Goal: Feedback & Contribution: Contribute content

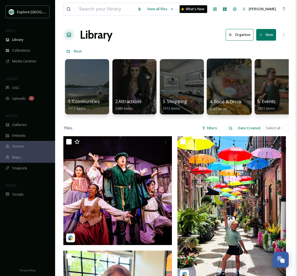
click at [232, 81] on div at bounding box center [229, 86] width 45 height 56
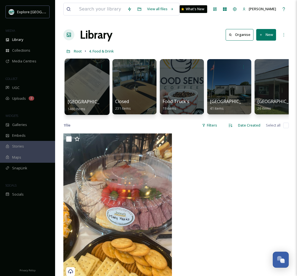
click at [94, 84] on div at bounding box center [87, 86] width 45 height 56
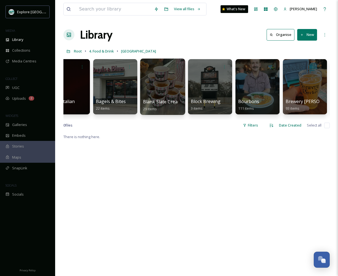
scroll to position [0, 118]
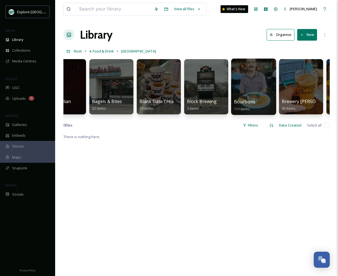
click at [252, 86] on div at bounding box center [253, 86] width 45 height 56
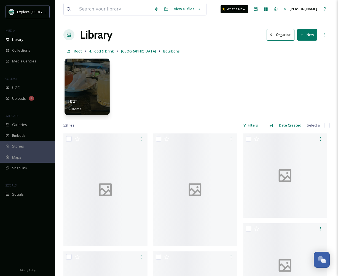
click at [91, 85] on div at bounding box center [87, 86] width 45 height 56
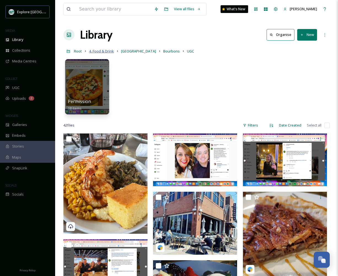
click at [103, 52] on span "4. Food & Drink" at bounding box center [101, 51] width 25 height 5
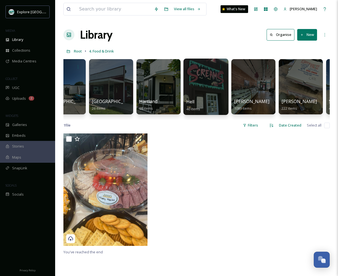
scroll to position [0, 167]
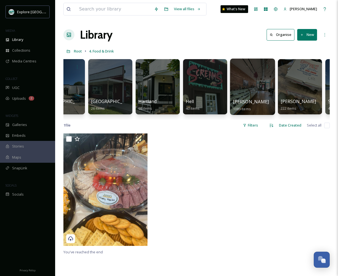
click at [254, 86] on div at bounding box center [252, 86] width 45 height 56
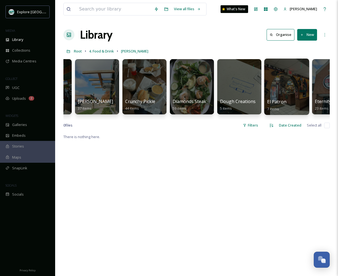
scroll to position [0, 561]
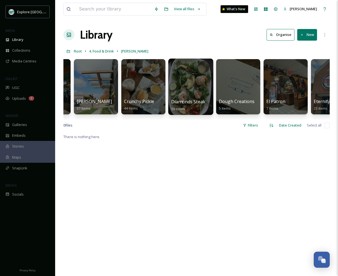
click at [178, 88] on div at bounding box center [190, 86] width 45 height 56
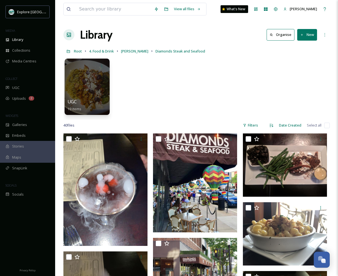
click at [107, 85] on div at bounding box center [87, 86] width 45 height 56
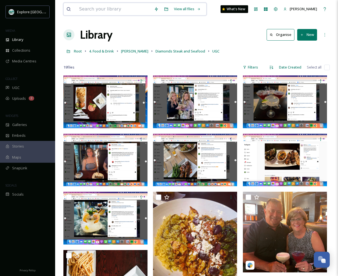
click at [108, 12] on input at bounding box center [113, 9] width 75 height 12
type input "date night"
click at [191, 9] on div "Search" at bounding box center [187, 9] width 17 height 11
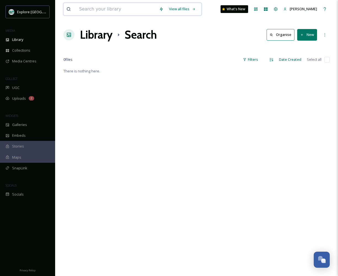
click at [115, 9] on input at bounding box center [116, 9] width 80 height 12
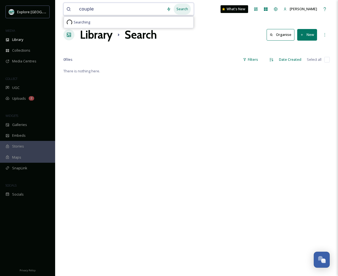
type input "couple"
click at [184, 7] on div "Search" at bounding box center [182, 9] width 17 height 11
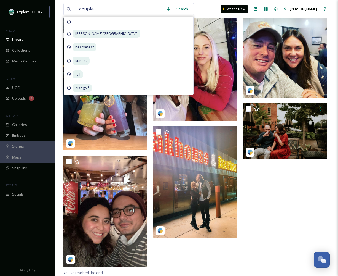
scroll to position [295, 0]
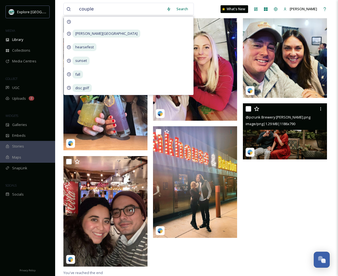
click at [282, 142] on img at bounding box center [285, 131] width 84 height 56
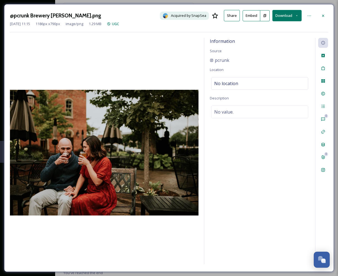
click at [287, 15] on button "Download" at bounding box center [287, 15] width 29 height 11
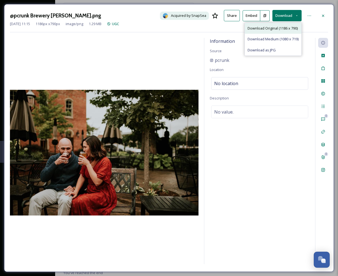
click at [277, 31] on div "Download Original (1186 x 790)" at bounding box center [273, 28] width 57 height 11
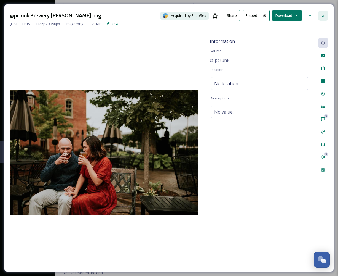
click at [297, 15] on icon at bounding box center [323, 16] width 4 height 4
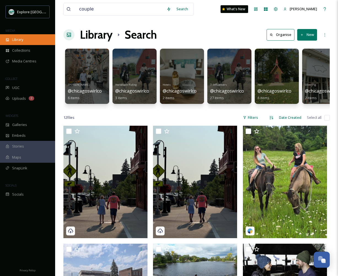
click at [16, 36] on div "Library" at bounding box center [27, 39] width 55 height 11
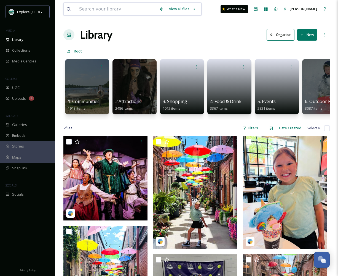
click at [90, 11] on input at bounding box center [116, 9] width 80 height 12
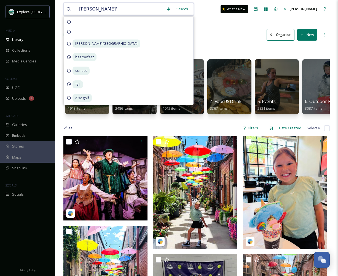
type input "[PERSON_NAME]"
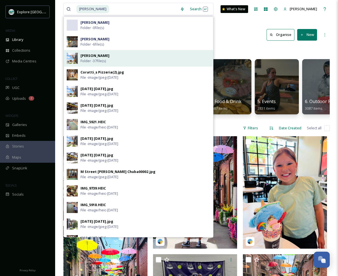
click at [91, 58] on span "Folder - 37 file(s)" at bounding box center [93, 60] width 25 height 5
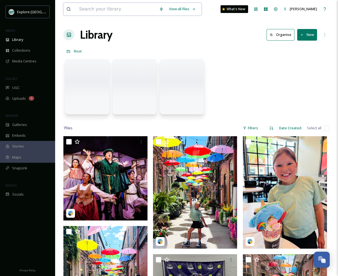
click at [98, 10] on input at bounding box center [116, 9] width 80 height 12
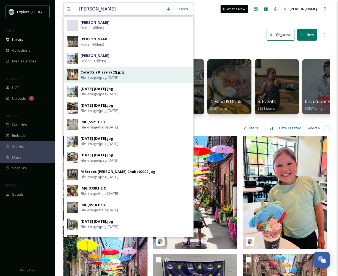
type input "[PERSON_NAME]"
click at [84, 75] on span "File - image/jpeg - [DATE]" at bounding box center [100, 77] width 38 height 5
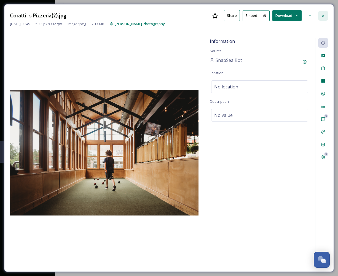
click at [297, 16] on icon at bounding box center [323, 16] width 4 height 4
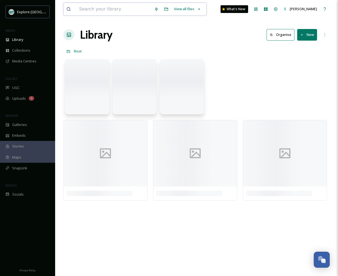
click at [98, 8] on input at bounding box center [113, 9] width 75 height 12
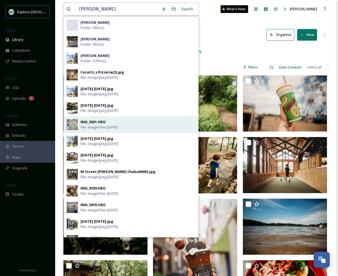
type input "[PERSON_NAME]"
click at [91, 123] on div "IMG_5921.HEIC" at bounding box center [93, 121] width 25 height 5
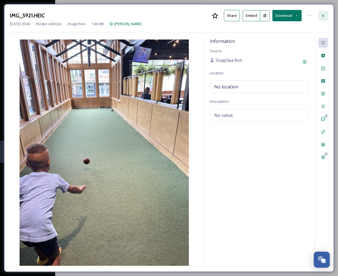
click at [297, 15] on icon at bounding box center [323, 16] width 4 height 4
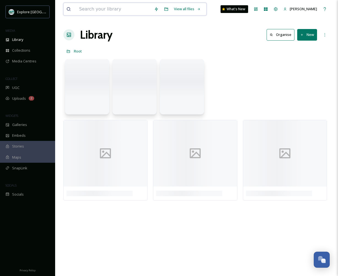
click at [112, 12] on input at bounding box center [113, 9] width 75 height 12
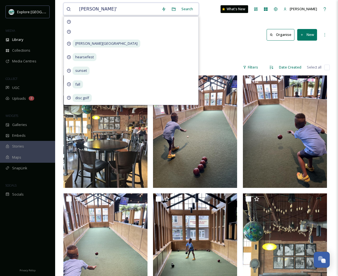
type input "[PERSON_NAME]"
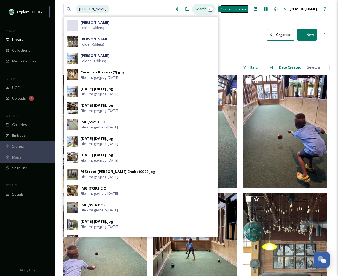
click at [198, 10] on div "Search Press Enter to search" at bounding box center [203, 9] width 23 height 11
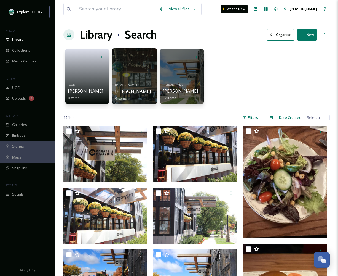
click at [141, 74] on div at bounding box center [134, 76] width 45 height 56
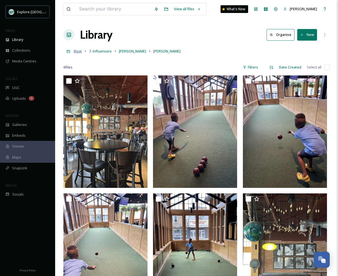
click at [80, 50] on span "Root" at bounding box center [78, 51] width 8 height 5
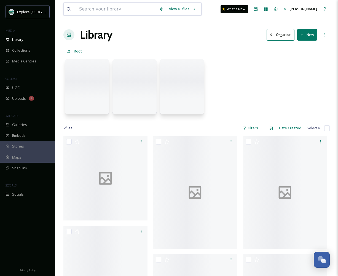
click at [106, 6] on input at bounding box center [116, 9] width 80 height 12
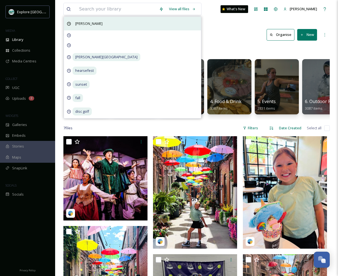
click at [82, 23] on span "[PERSON_NAME]" at bounding box center [89, 24] width 33 height 8
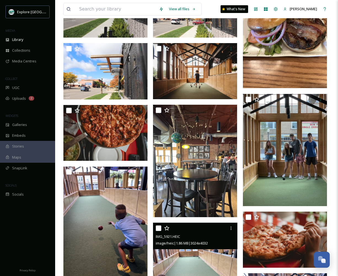
scroll to position [194, 0]
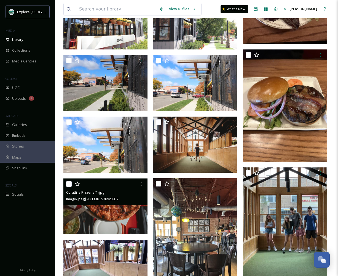
click at [110, 212] on img at bounding box center [105, 206] width 84 height 56
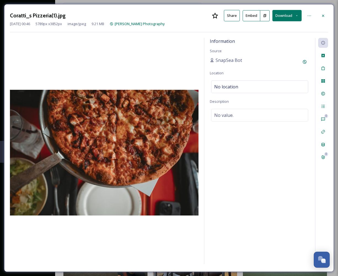
click at [293, 15] on button "Download" at bounding box center [287, 15] width 29 height 11
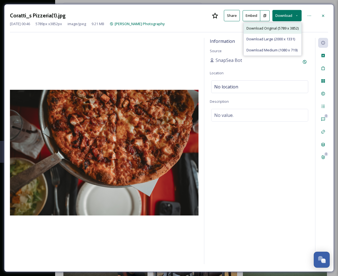
click at [271, 28] on span "Download Original (5789 x 3852)" at bounding box center [273, 28] width 52 height 5
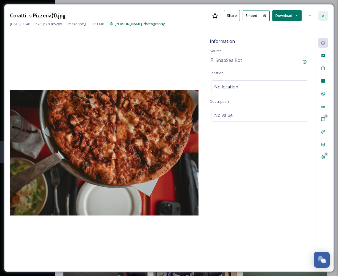
click at [297, 17] on icon at bounding box center [323, 16] width 4 height 4
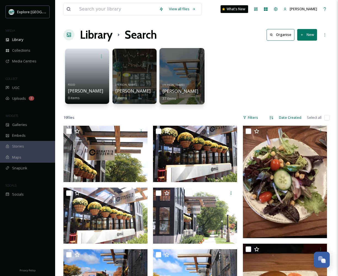
click at [173, 76] on div at bounding box center [181, 76] width 45 height 56
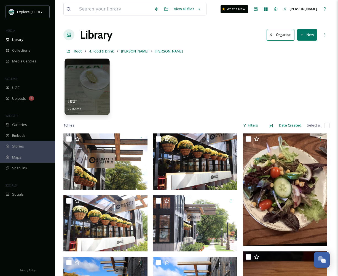
click at [89, 74] on div at bounding box center [87, 86] width 45 height 56
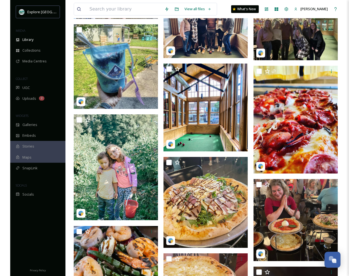
scroll to position [419, 0]
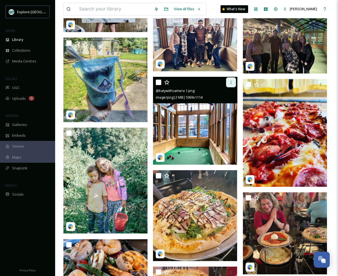
click at [232, 85] on div at bounding box center [231, 82] width 10 height 10
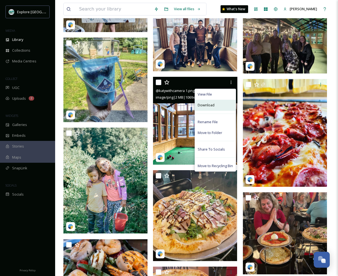
click at [212, 107] on span "Download" at bounding box center [206, 104] width 17 height 5
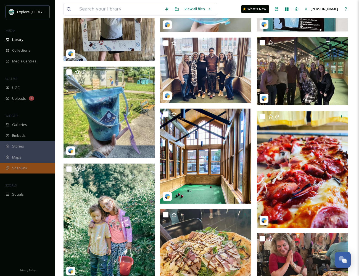
click at [12, 168] on div "SnapLink" at bounding box center [27, 167] width 55 height 11
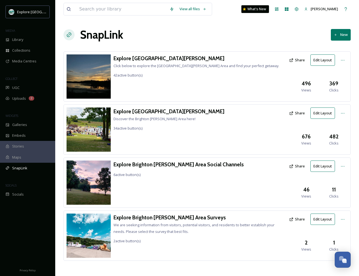
click at [150, 115] on div "Explore [GEOGRAPHIC_DATA][PERSON_NAME] Area Discover the [GEOGRAPHIC_DATA][PERS…" at bounding box center [168, 119] width 111 height 24
click at [152, 110] on h3 "Explore [GEOGRAPHIC_DATA][PERSON_NAME]" at bounding box center [168, 111] width 111 height 8
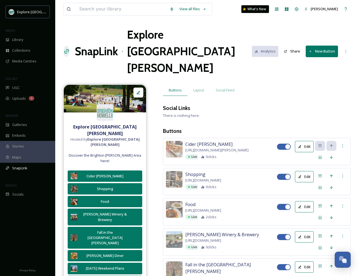
click at [112, 44] on h1 "SnapLink" at bounding box center [96, 51] width 43 height 17
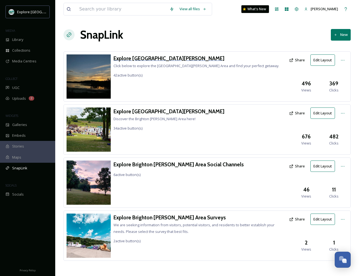
click at [151, 59] on h3 "Explore [GEOGRAPHIC_DATA][PERSON_NAME]" at bounding box center [196, 58] width 166 height 8
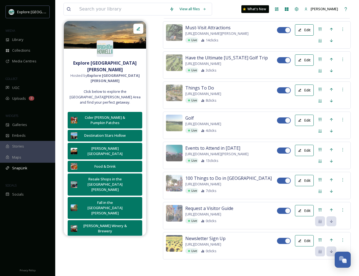
scroll to position [1668, 0]
click at [297, 87] on icon at bounding box center [320, 89] width 4 height 4
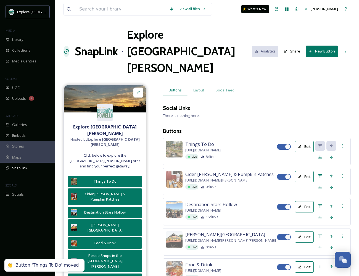
scroll to position [0, 0]
click at [297, 141] on button "Edit" at bounding box center [304, 146] width 19 height 11
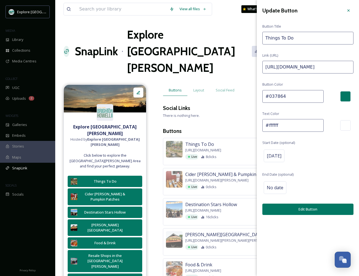
drag, startPoint x: 334, startPoint y: 66, endPoint x: 388, endPoint y: 67, distance: 54.1
click at [281, 152] on span "[DATE]" at bounding box center [273, 155] width 15 height 7
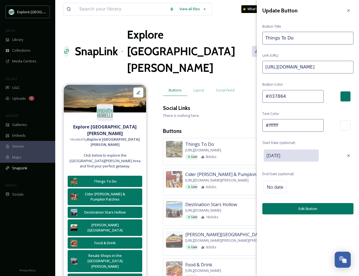
click at [290, 154] on input "[DATE]" at bounding box center [290, 155] width 55 height 12
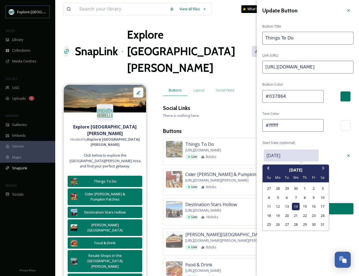
click at [297, 168] on button "Next Month" at bounding box center [323, 169] width 9 height 9
click at [297, 168] on span "Next Month" at bounding box center [323, 169] width 0 height 8
click at [279, 222] on div "25" at bounding box center [277, 223] width 7 height 7
type input "[DATE]"
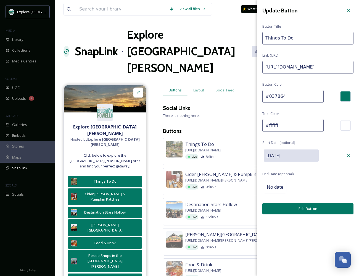
click at [297, 207] on button "Edit Button" at bounding box center [307, 208] width 91 height 11
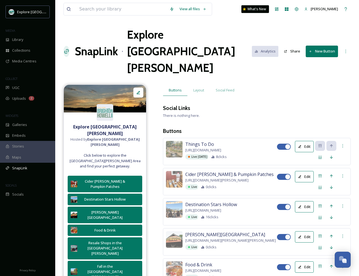
click at [297, 46] on button "New Button" at bounding box center [321, 51] width 32 height 11
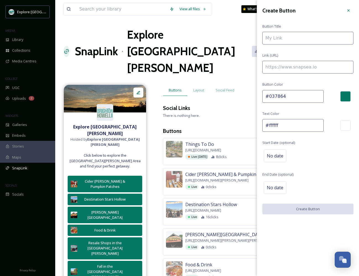
click at [278, 69] on input at bounding box center [307, 67] width 91 height 13
paste input "[URL][DOMAIN_NAME]"
type input "[URL][DOMAIN_NAME]"
click at [277, 39] on input at bounding box center [307, 38] width 91 height 13
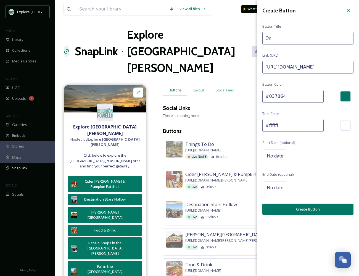
type input "D"
type input "Have A Dinner Date in the [GEOGRAPHIC_DATA][PERSON_NAME]"
click at [276, 153] on span "No date" at bounding box center [274, 155] width 17 height 7
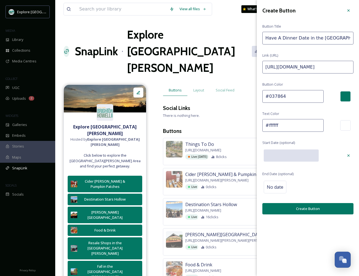
click at [277, 153] on input "text" at bounding box center [290, 155] width 55 height 12
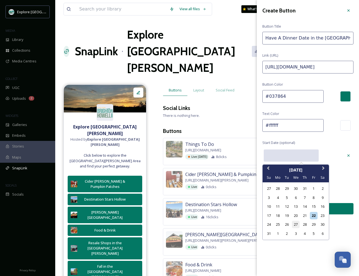
click at [294, 223] on div "27" at bounding box center [295, 223] width 7 height 7
type input "[DATE]"
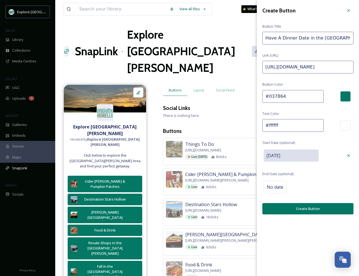
click at [294, 208] on button "Create Button" at bounding box center [307, 208] width 91 height 11
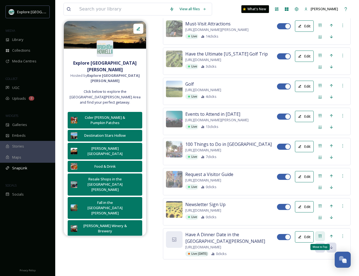
click at [297, 234] on icon at bounding box center [319, 235] width 3 height 3
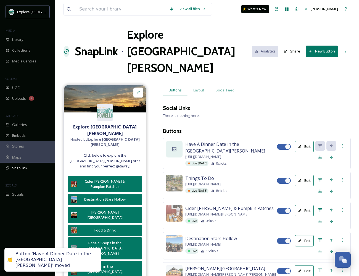
click at [173, 146] on icon at bounding box center [174, 149] width 6 height 6
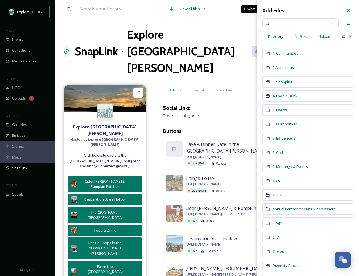
click at [297, 37] on span "Upload" at bounding box center [324, 36] width 12 height 5
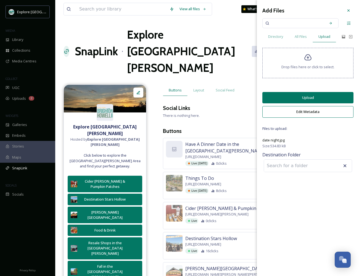
click at [297, 100] on button "Upload" at bounding box center [307, 97] width 91 height 11
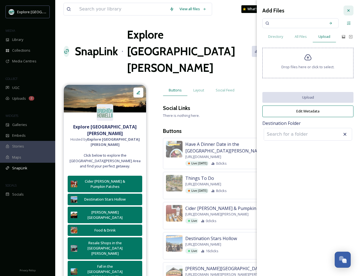
click at [297, 10] on icon at bounding box center [348, 10] width 4 height 4
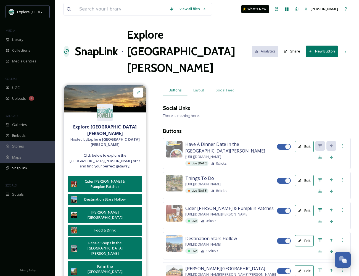
click at [221, 154] on span "[URL][DOMAIN_NAME]" at bounding box center [203, 156] width 36 height 5
